Goal: Information Seeking & Learning: Learn about a topic

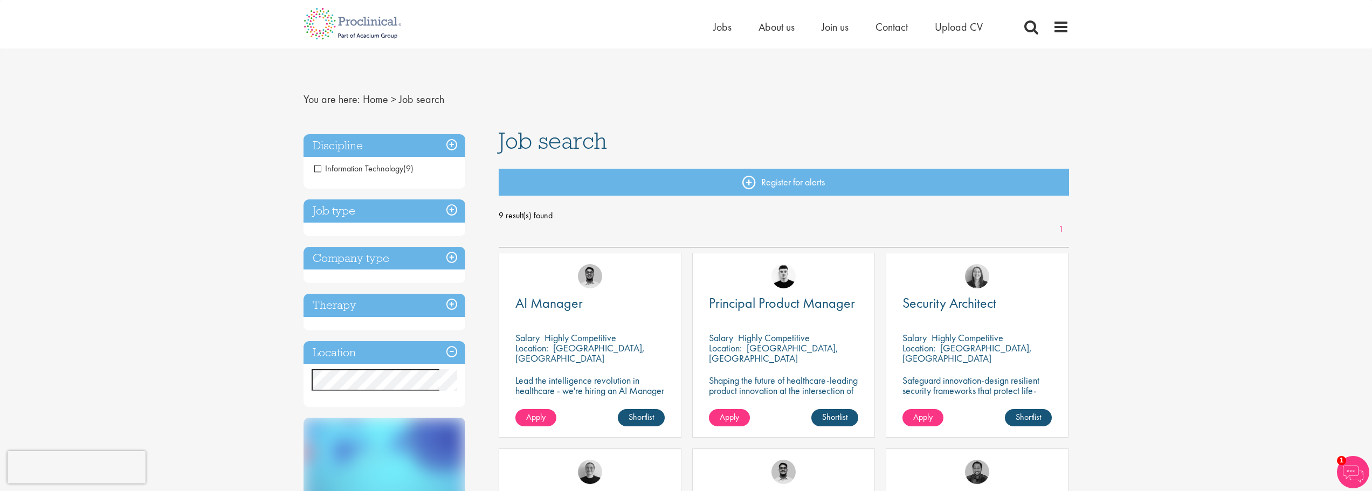
click at [347, 169] on span "Information Technology" at bounding box center [358, 168] width 89 height 11
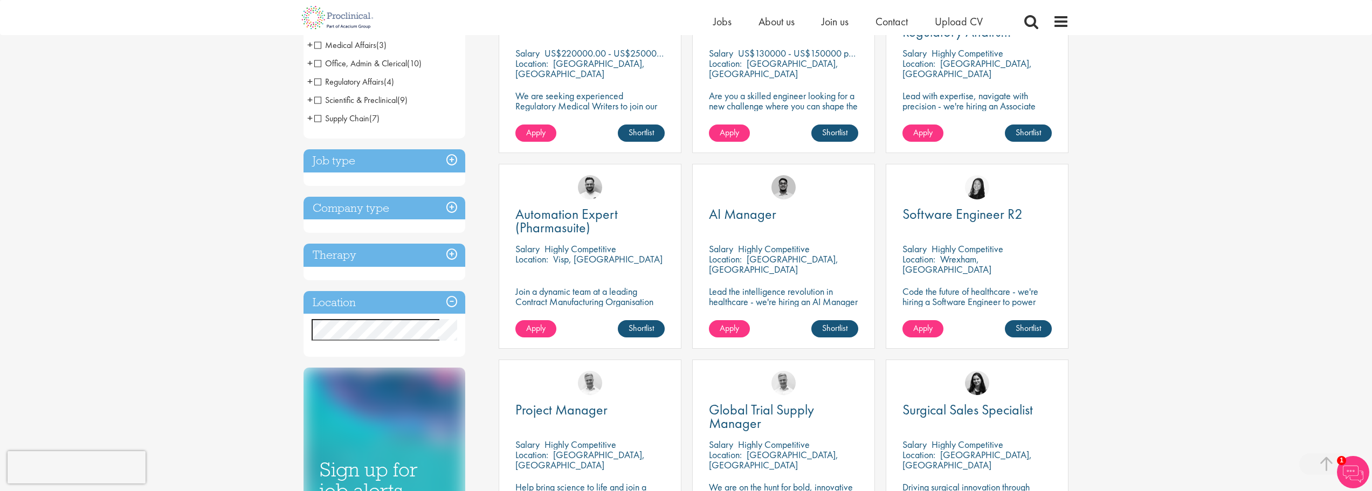
scroll to position [270, 0]
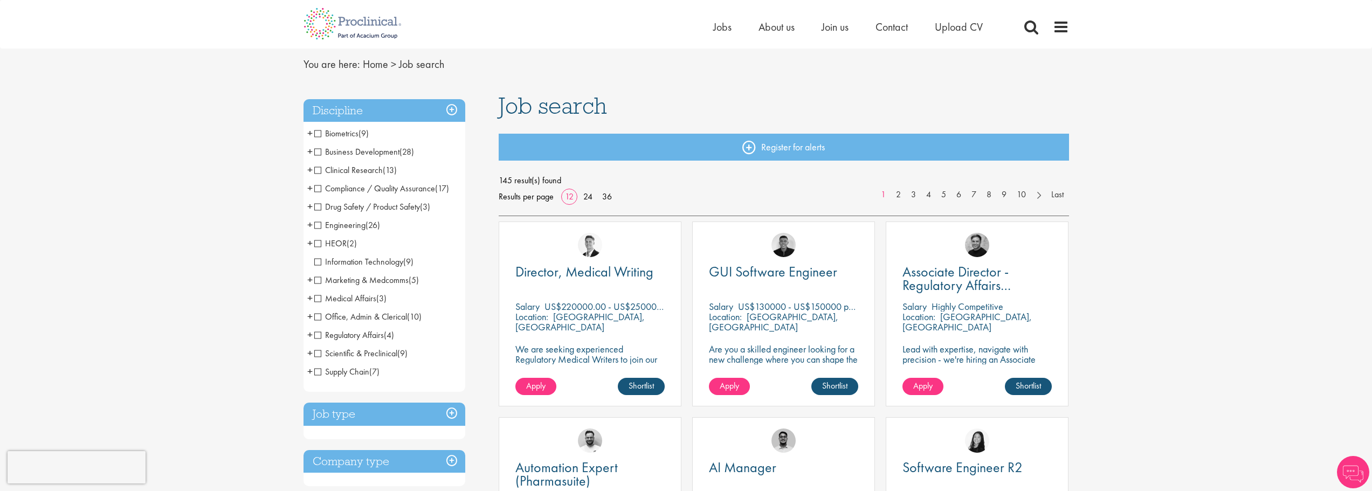
scroll to position [54, 0]
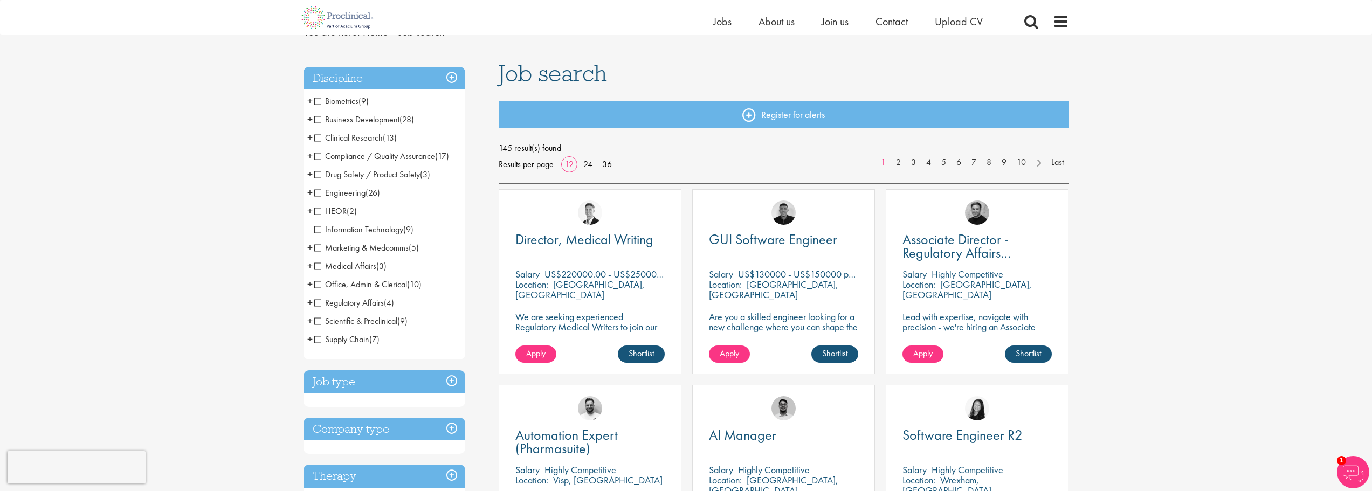
click at [321, 230] on span "Information Technology" at bounding box center [358, 229] width 89 height 11
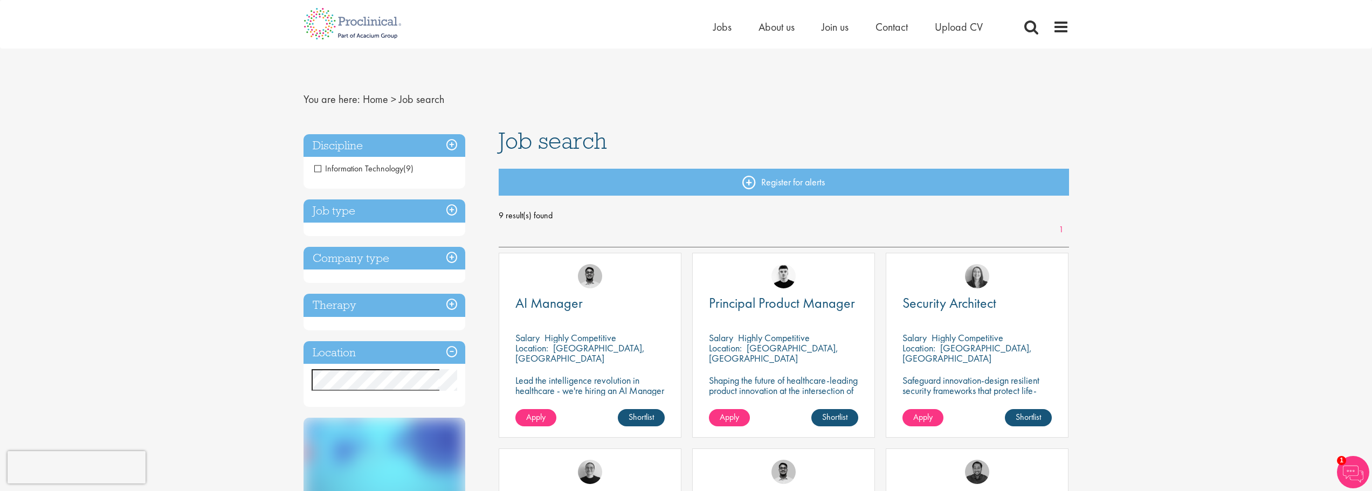
click at [319, 168] on span "Information Technology" at bounding box center [358, 168] width 89 height 11
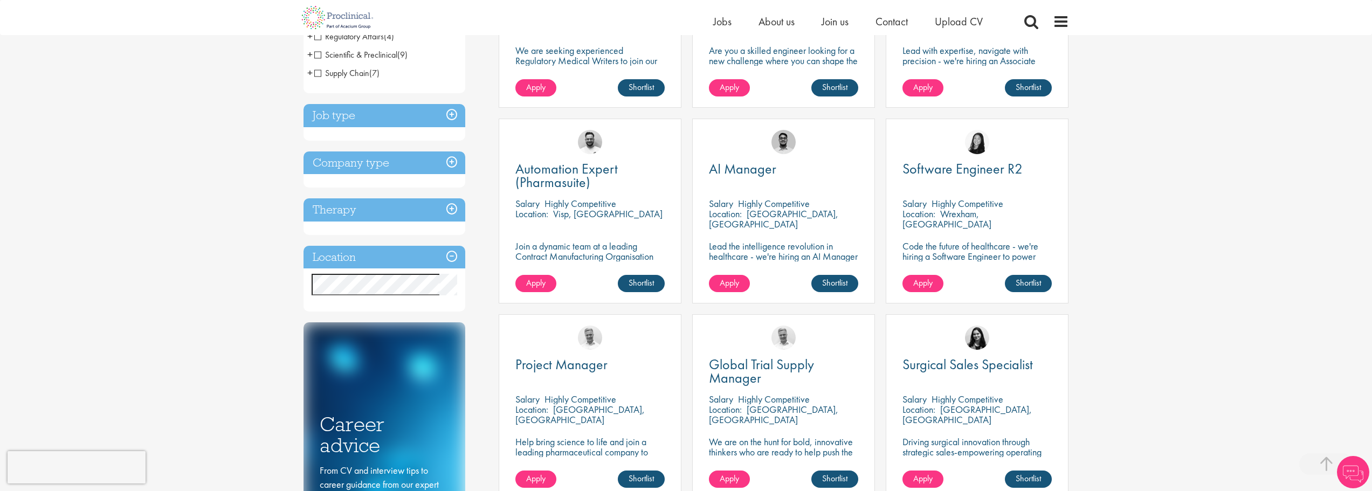
scroll to position [324, 0]
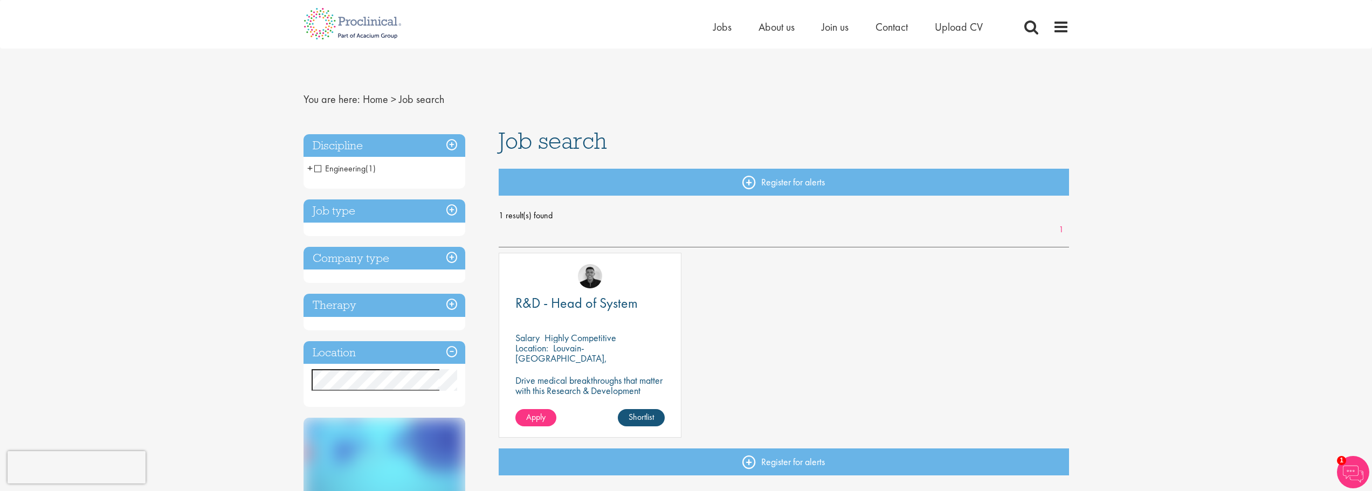
scroll to position [54, 0]
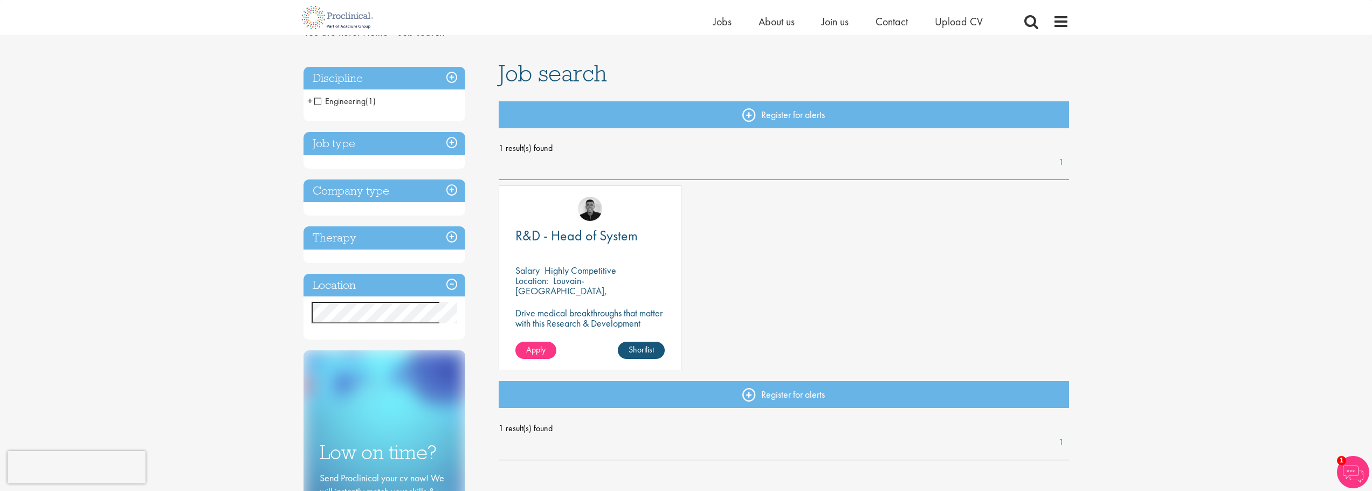
click at [607, 284] on p "Louvain-La-Neuve, Belgium" at bounding box center [562, 290] width 92 height 33
copy p "[GEOGRAPHIC_DATA]"
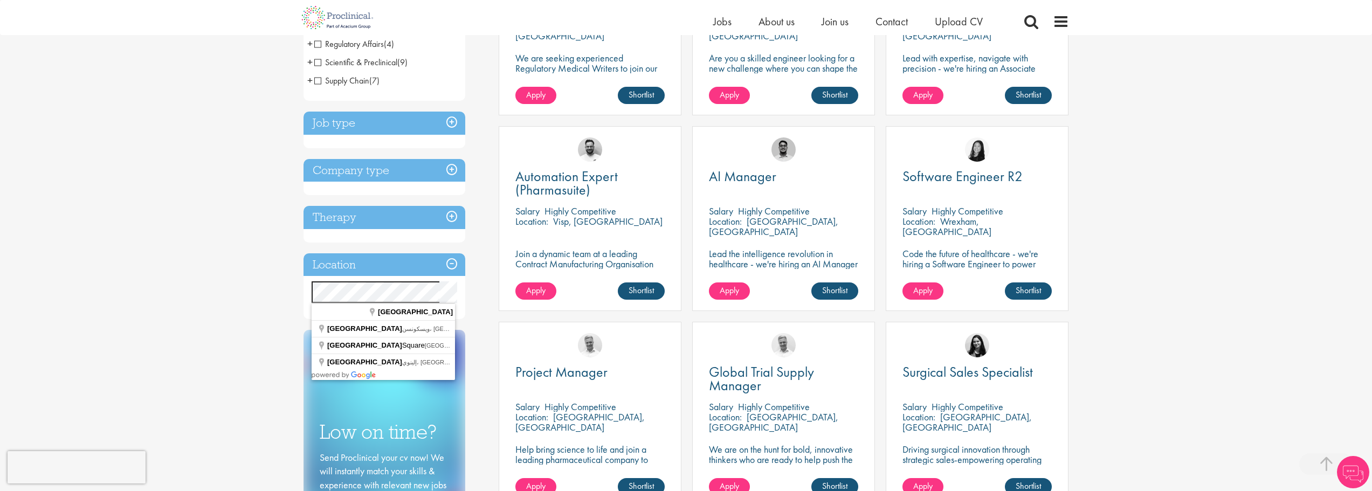
scroll to position [377, 0]
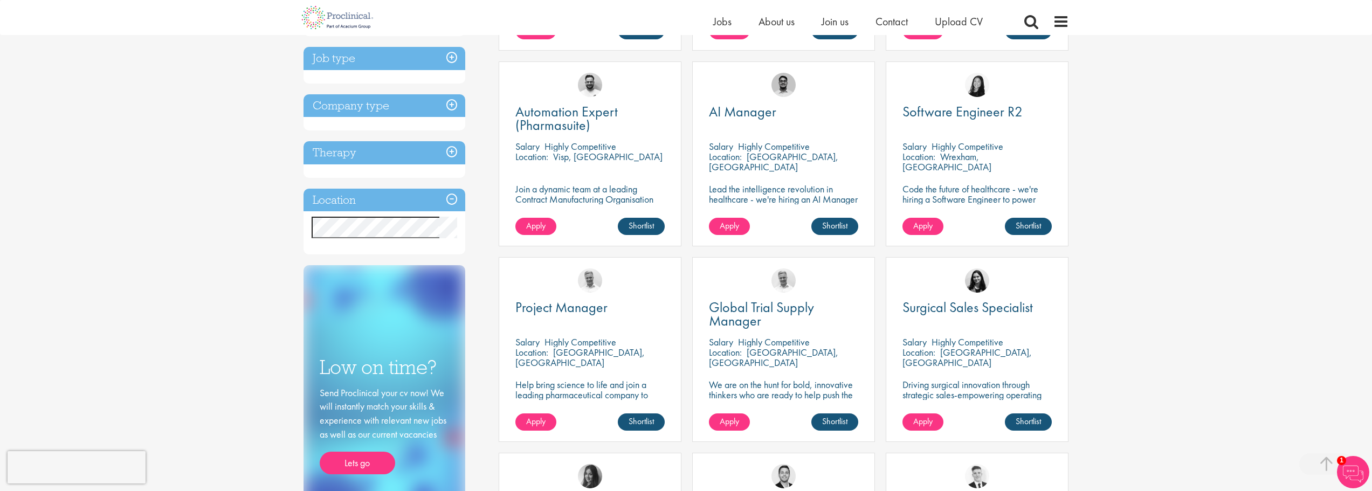
click at [236, 228] on div "You are here: Home > Job search Discipline Biometrics (9) - + Statistics (6) Da…" at bounding box center [686, 326] width 1372 height 1407
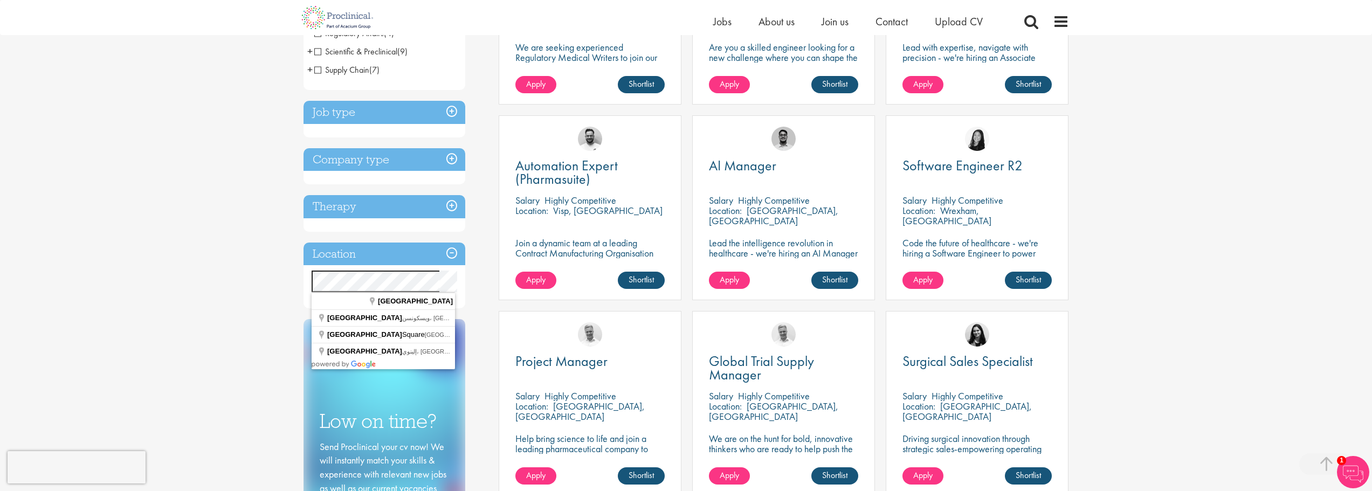
click at [399, 249] on h3 "Location" at bounding box center [385, 254] width 162 height 23
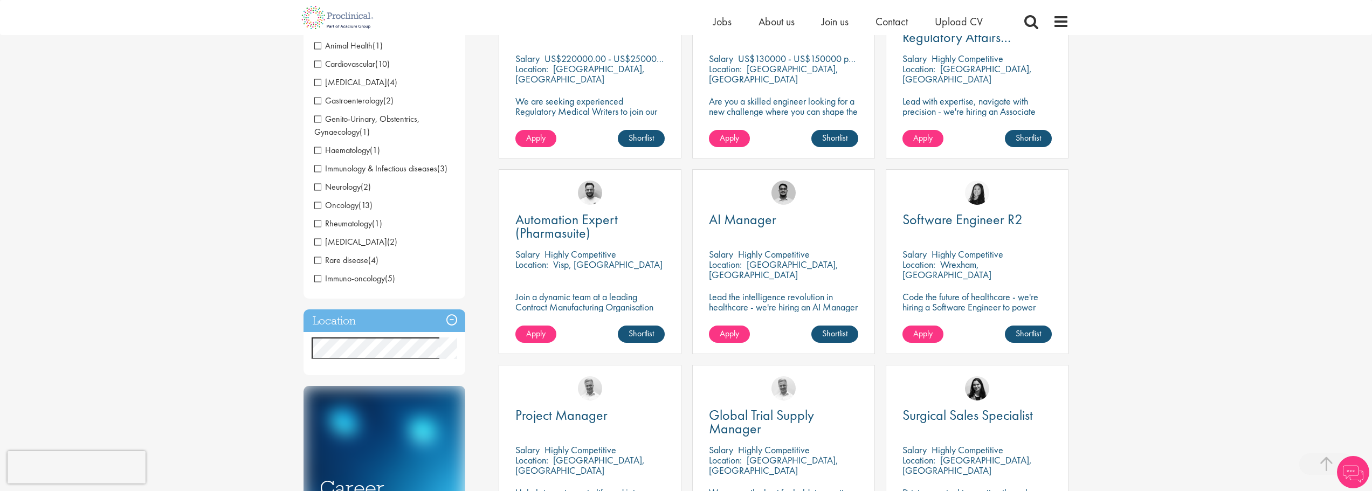
scroll to position [377, 0]
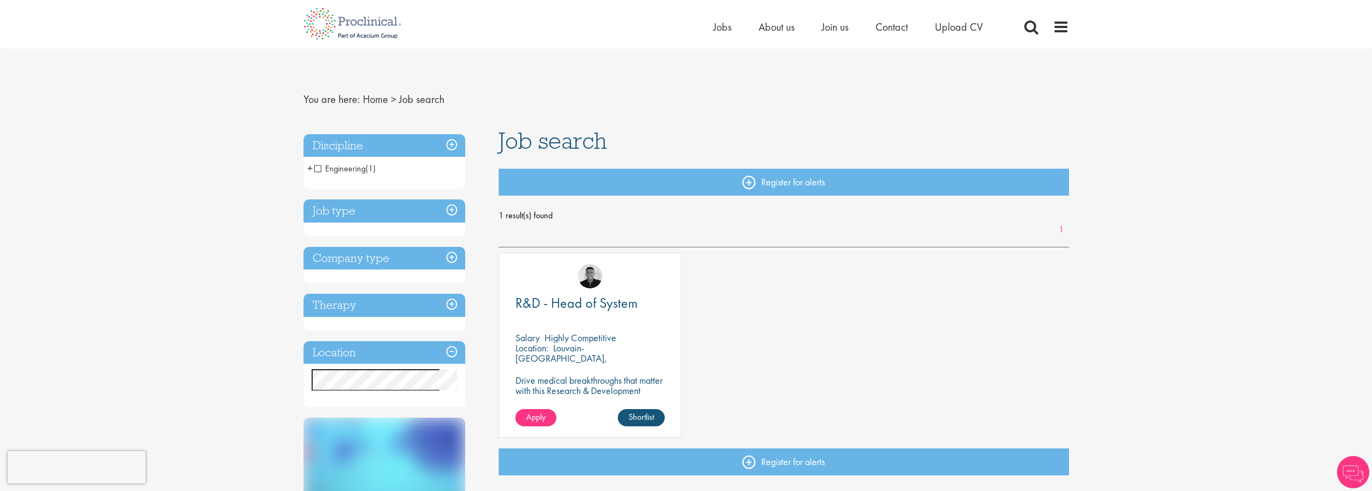
click at [576, 334] on p "Highly Competitive" at bounding box center [581, 338] width 72 height 12
click at [591, 278] on img at bounding box center [590, 276] width 24 height 24
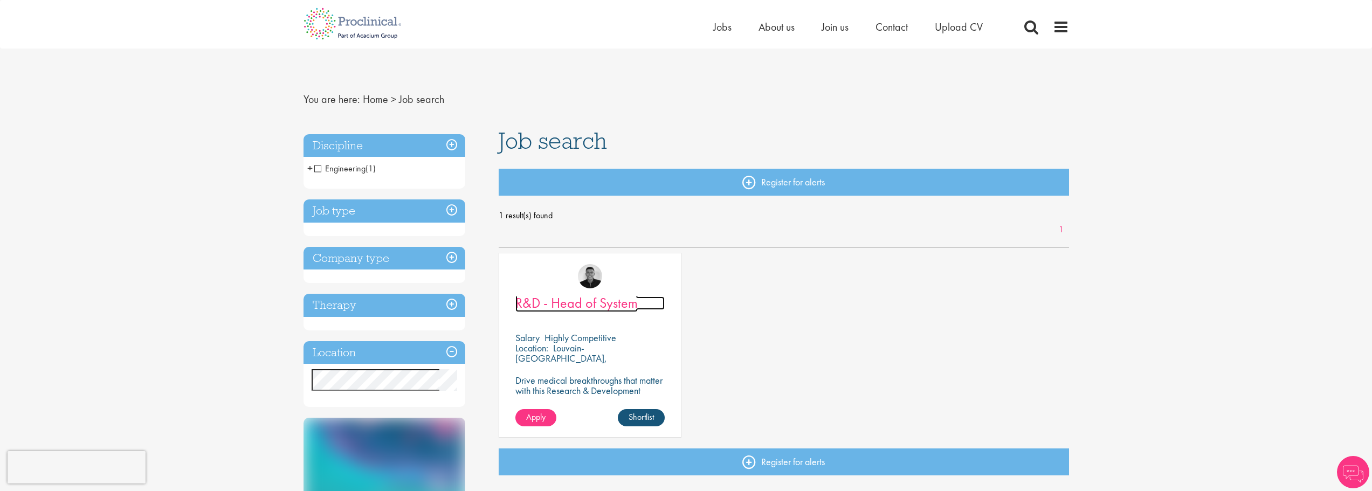
click at [574, 307] on span "R&D - Head of System" at bounding box center [577, 303] width 122 height 18
